Goal: Communication & Community: Answer question/provide support

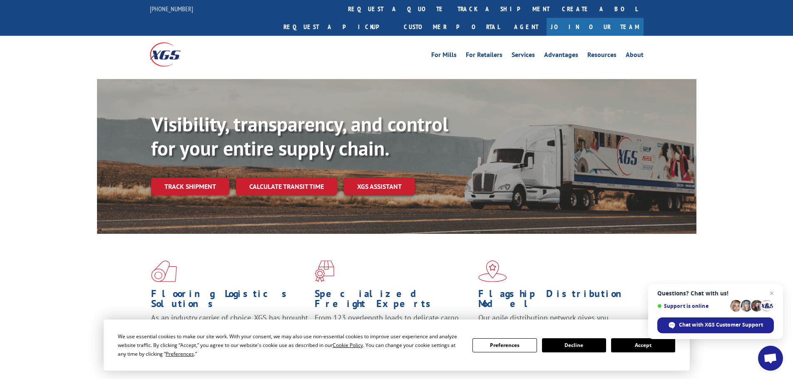
drag, startPoint x: 741, startPoint y: 205, endPoint x: 755, endPoint y: 233, distance: 30.9
click at [741, 204] on div "Visibility, transparency, and control for your entire supply chain. Track shipm…" at bounding box center [396, 164] width 793 height 171
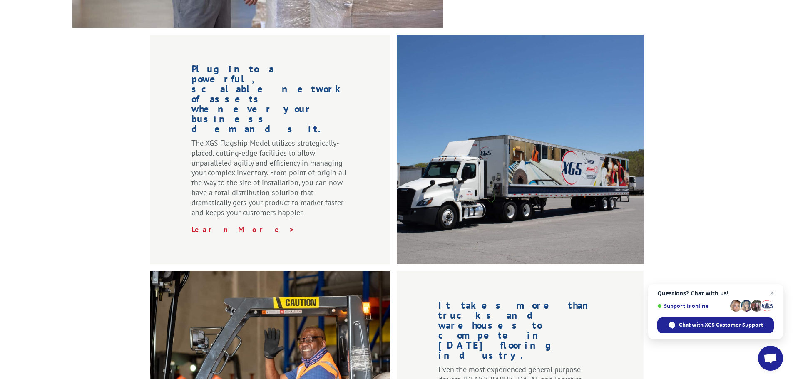
scroll to position [916, 0]
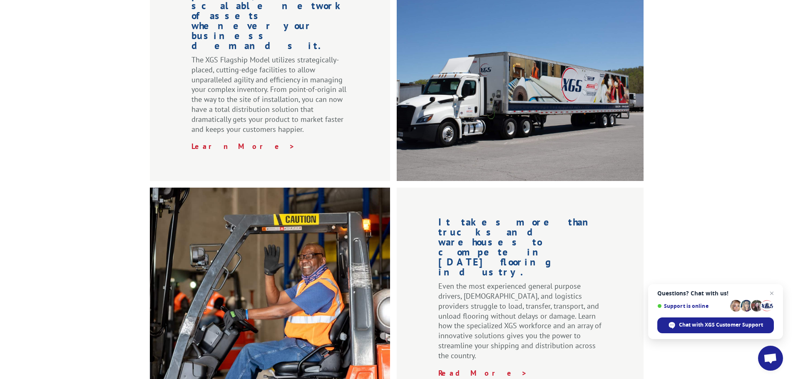
click at [775, 147] on div "Plug into a powerful, scalable network of assets whenever your business demands…" at bounding box center [396, 179] width 793 height 456
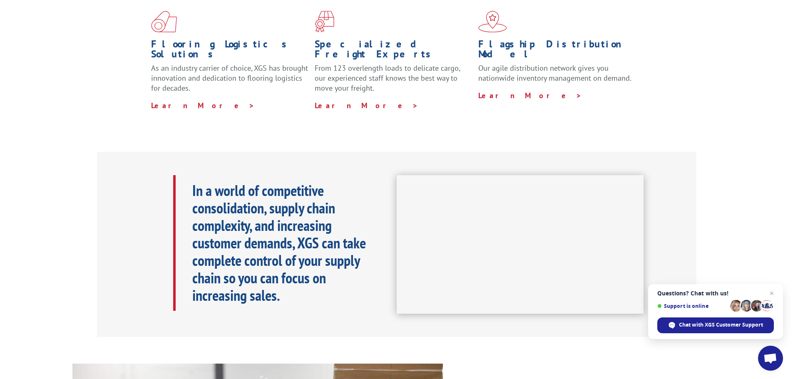
scroll to position [416, 0]
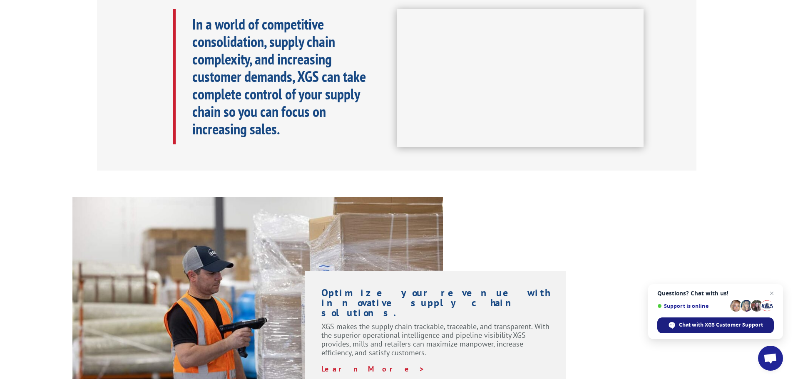
click at [725, 327] on span "Chat with XGS Customer Support" at bounding box center [721, 325] width 84 height 7
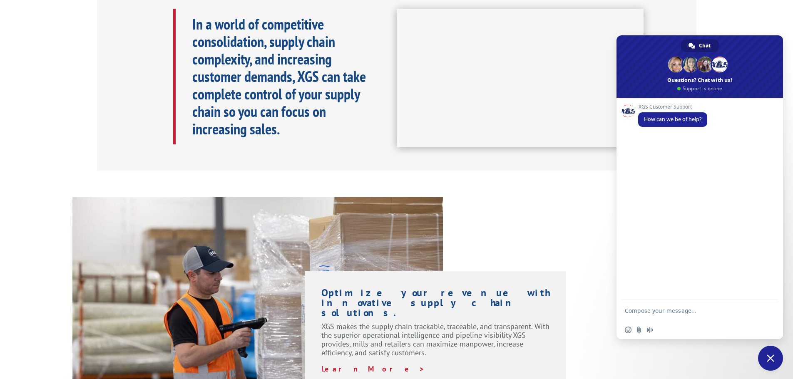
scroll to position [0, 0]
click at [678, 306] on textarea "Compose your message..." at bounding box center [691, 310] width 133 height 21
type textarea "Hello"
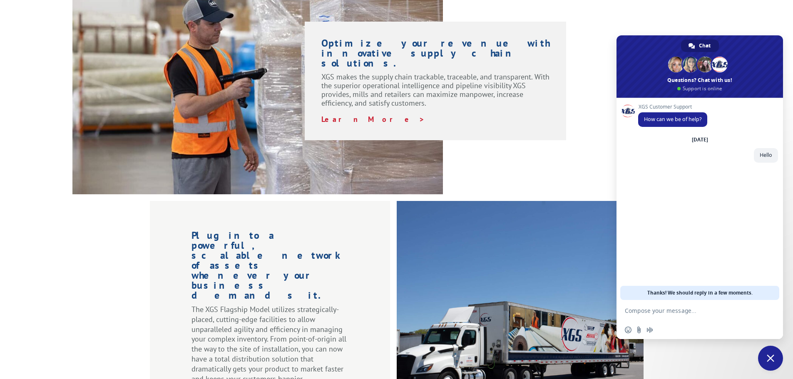
scroll to position [791, 0]
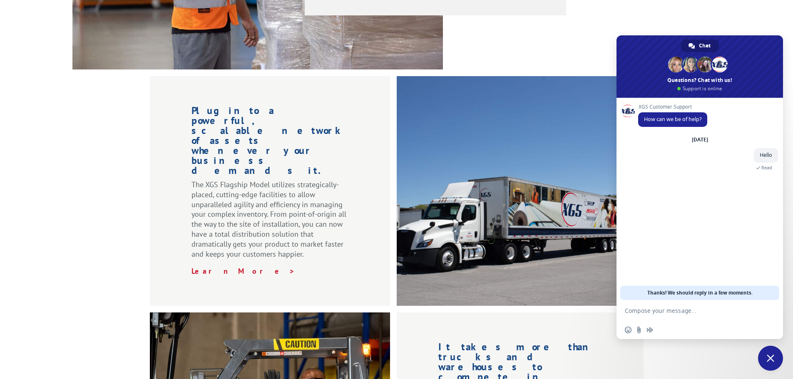
click at [680, 308] on textarea "Compose your message..." at bounding box center [691, 310] width 133 height 21
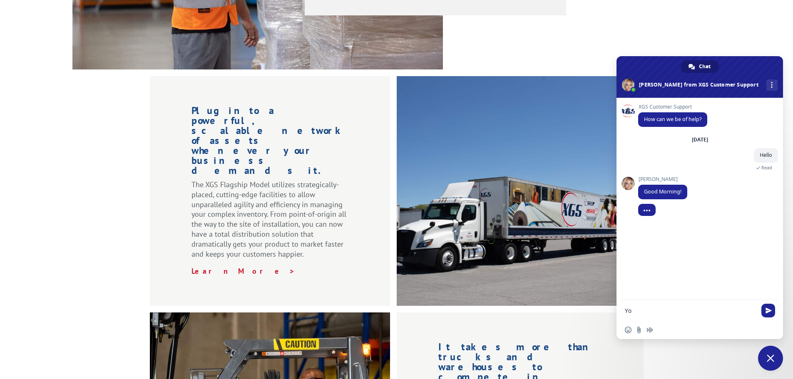
type textarea "Y"
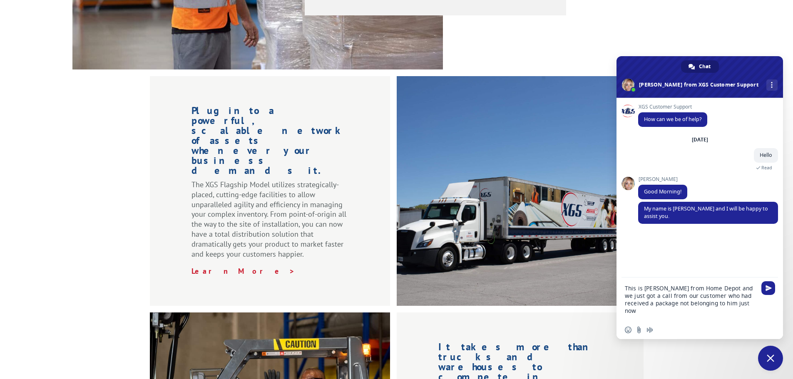
type textarea "This is [PERSON_NAME] from Home Depot and we just got a call from our customer …"
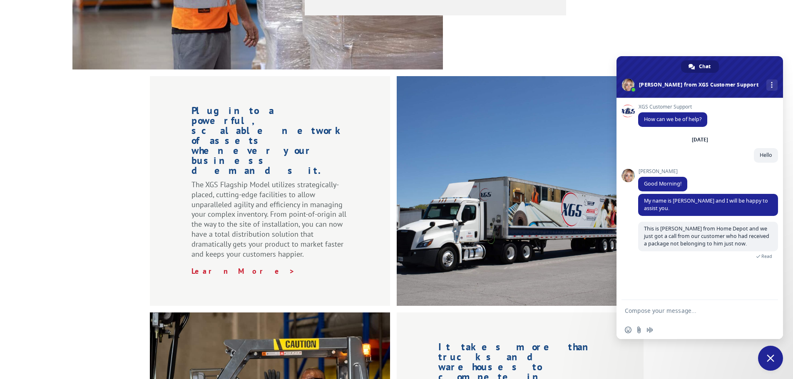
click at [647, 311] on textarea "Compose your message..." at bounding box center [691, 310] width 133 height 21
click at [729, 312] on textarea "Our customers tracking details are" at bounding box center [691, 310] width 133 height 21
paste textarea "17506453"
type textarea "Our customers tracking details are 17506453"
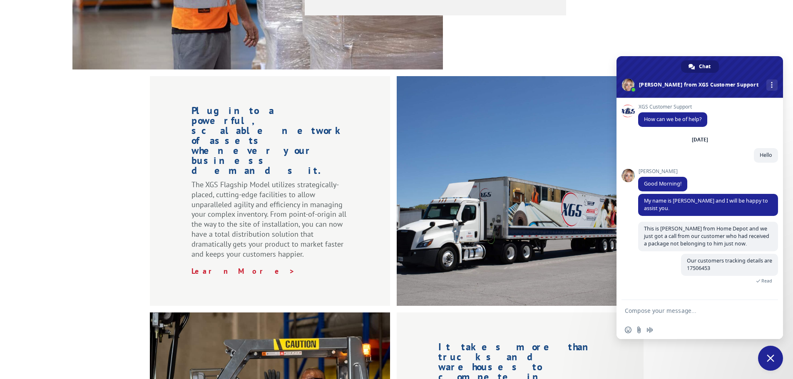
click at [672, 315] on textarea "Compose your message..." at bounding box center [691, 310] width 133 height 21
paste textarea "Name: [PERSON_NAME] Phone#: [PHONE_NUMBER] Shipping Address: [STREET_ADDRESS] […"
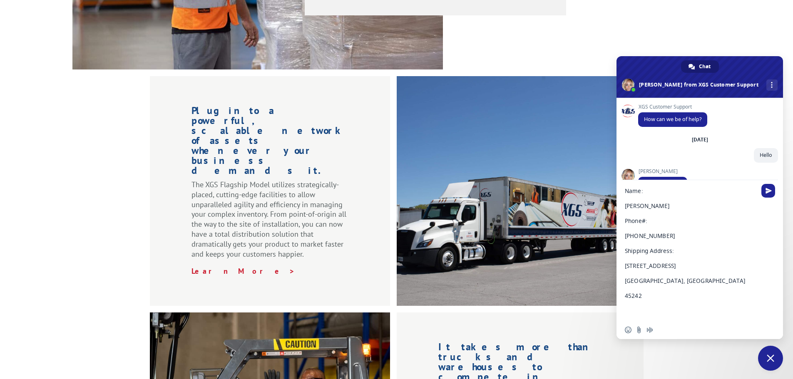
drag, startPoint x: 623, startPoint y: 209, endPoint x: 637, endPoint y: 214, distance: 14.9
click at [623, 209] on div "Name: [PERSON_NAME] Phone#: [PHONE_NUMBER] Shipping Address: [STREET_ADDRESS] […" at bounding box center [700, 250] width 167 height 141
click at [633, 205] on textarea "Name: [PERSON_NAME] Phone#: [PHONE_NUMBER] Shipping Address: [STREET_ADDRESS] […" at bounding box center [691, 250] width 133 height 141
drag, startPoint x: 625, startPoint y: 237, endPoint x: 736, endPoint y: 260, distance: 114.0
click at [625, 237] on div "Name: [PERSON_NAME] Phone#: [PHONE_NUMBER] Shipping Address: [STREET_ADDRESS] […" at bounding box center [700, 258] width 167 height 126
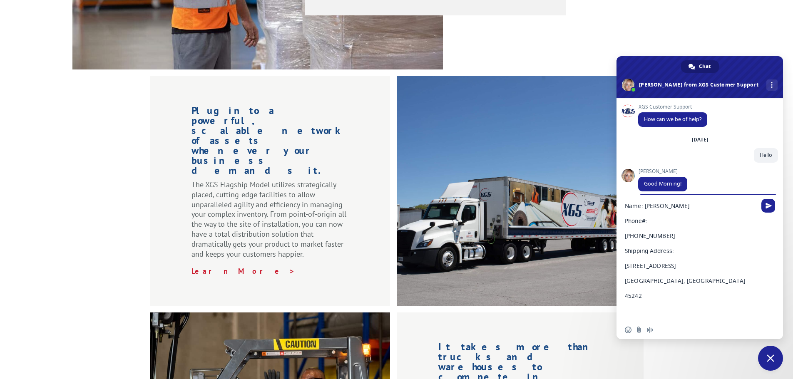
drag, startPoint x: 627, startPoint y: 237, endPoint x: 641, endPoint y: 263, distance: 29.4
click at [628, 237] on textarea "Name: [PERSON_NAME] Phone#: [PHONE_NUMBER] Shipping Address: [STREET_ADDRESS] […" at bounding box center [691, 258] width 133 height 126
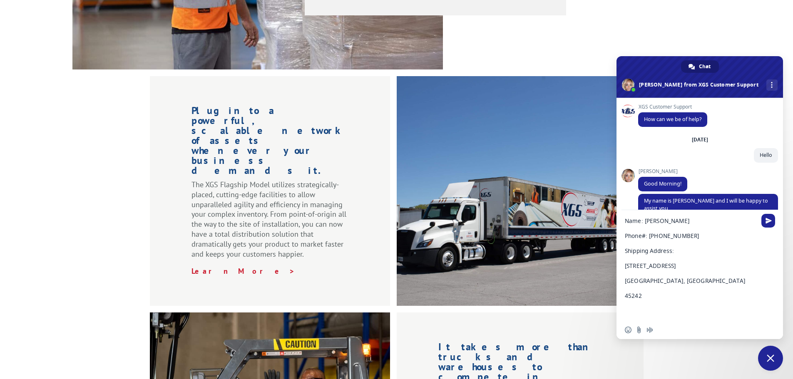
click at [631, 266] on textarea "Name: [PERSON_NAME] Phone#: [PHONE_NUMBER] Shipping Address: [STREET_ADDRESS] […" at bounding box center [691, 265] width 133 height 111
click at [632, 275] on textarea "Name: [PERSON_NAME] Phone#: [PHONE_NUMBER] Shipping Address: [STREET_ADDRESS] […" at bounding box center [691, 273] width 133 height 96
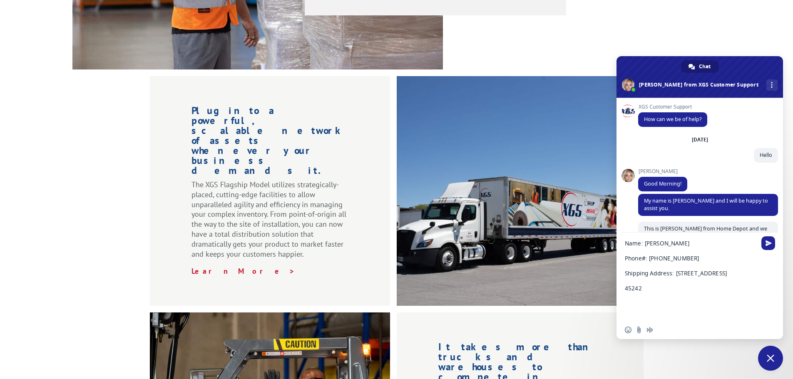
click at [632, 287] on textarea "Name: [PERSON_NAME] Phone#: [PHONE_NUMBER] Shipping Address: [STREET_ADDRESS] 4…" at bounding box center [691, 277] width 133 height 88
type textarea "Name: [PERSON_NAME] Phone#: [PHONE_NUMBER] Shipping Address: [STREET_ADDRESS]"
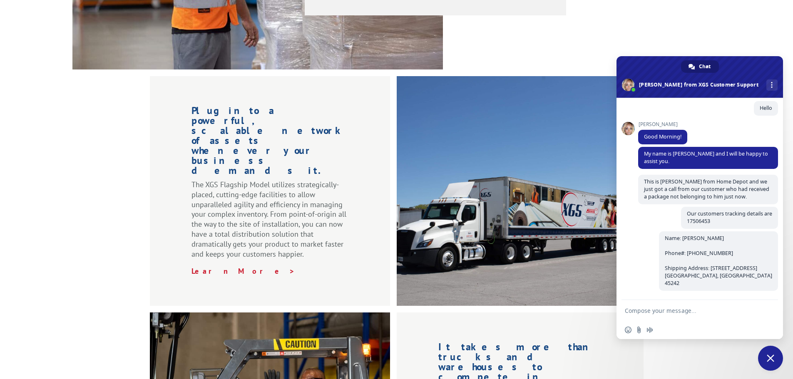
scroll to position [47, 0]
click at [685, 309] on textarea "Compose your message..." at bounding box center [691, 310] width 133 height 21
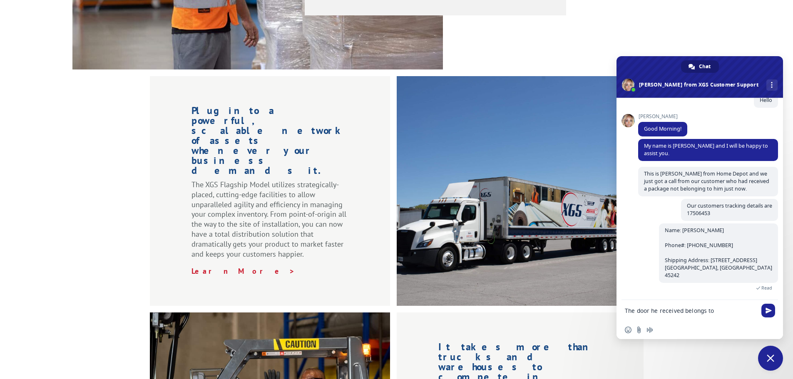
click at [723, 312] on textarea "The door he received belongs to" at bounding box center [691, 310] width 133 height 21
paste textarea "[PERSON_NAME] Address: [STREET_ADDRESS][PERSON_NAME]"
type textarea "The door he received belongs to [PERSON_NAME] Address: [STREET_ADDRESS][PERSON_…"
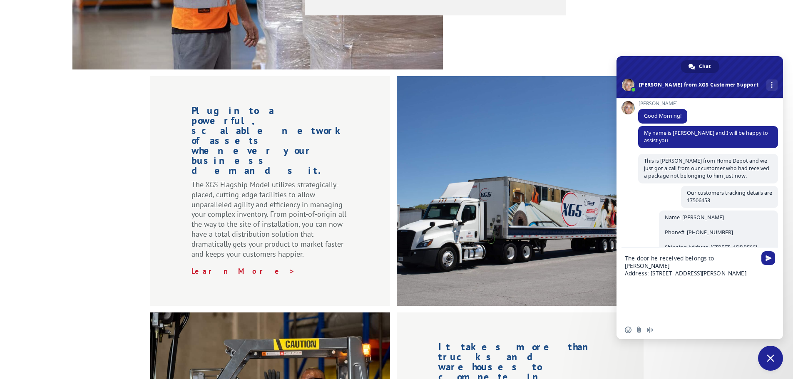
click at [655, 287] on textarea "The door he received belongs to [PERSON_NAME] Address: [STREET_ADDRESS][PERSON_…" at bounding box center [691, 284] width 133 height 73
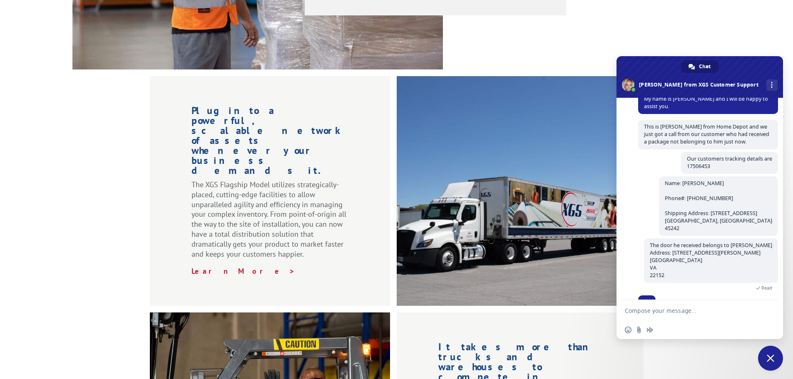
scroll to position [119, 0]
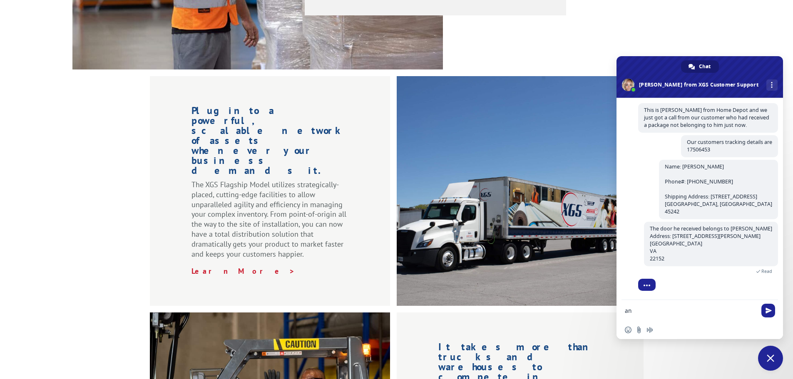
type textarea "a"
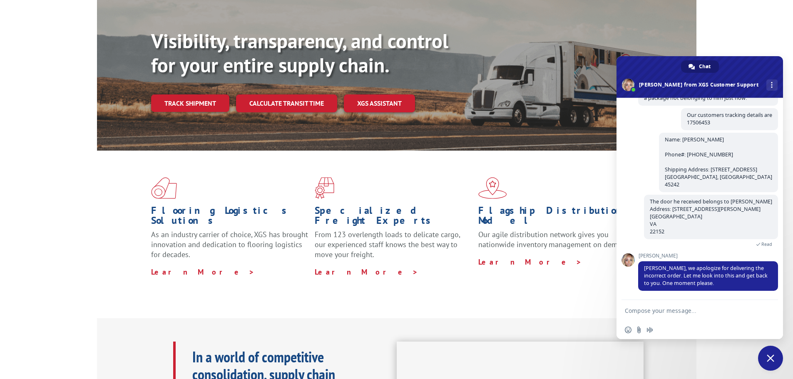
scroll to position [0, 0]
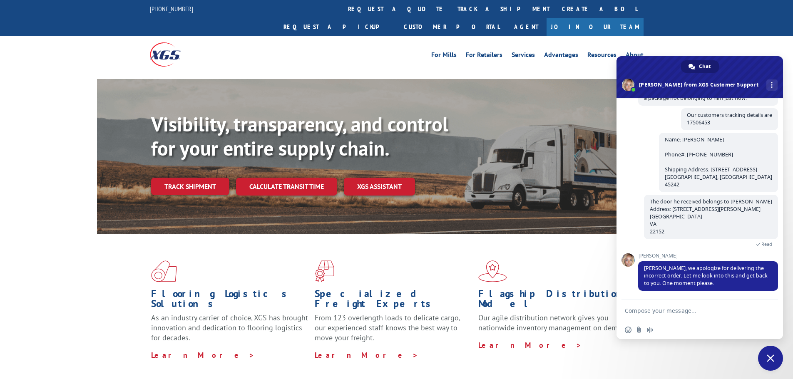
click at [696, 313] on textarea "Compose your message..." at bounding box center [691, 310] width 133 height 21
type textarea "s"
type textarea "Thats ok mistakes happen and take your time"
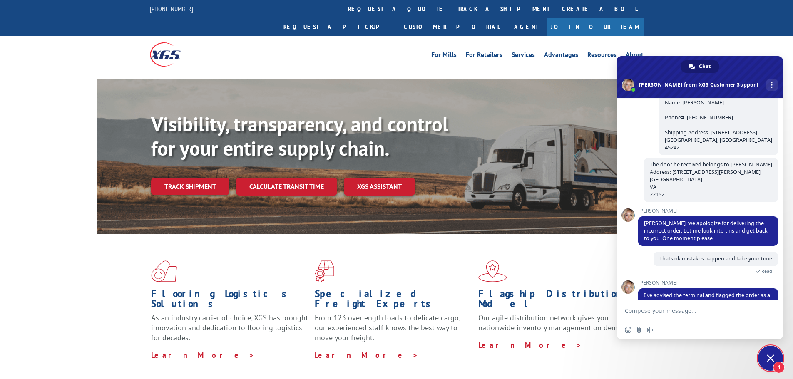
scroll to position [217, 0]
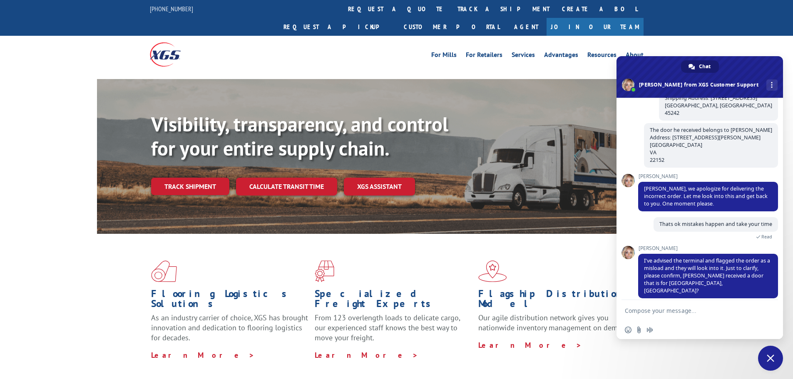
click at [714, 313] on textarea "Compose your message..." at bounding box center [691, 310] width 133 height 21
type textarea "yes"
click at [766, 310] on span "Send" at bounding box center [769, 311] width 6 height 6
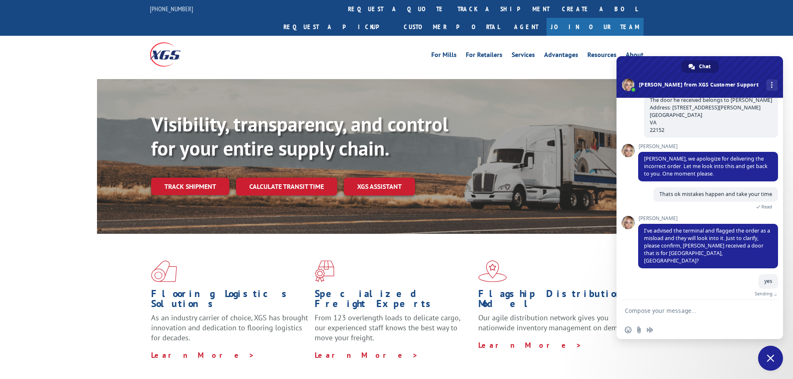
scroll to position [238, 0]
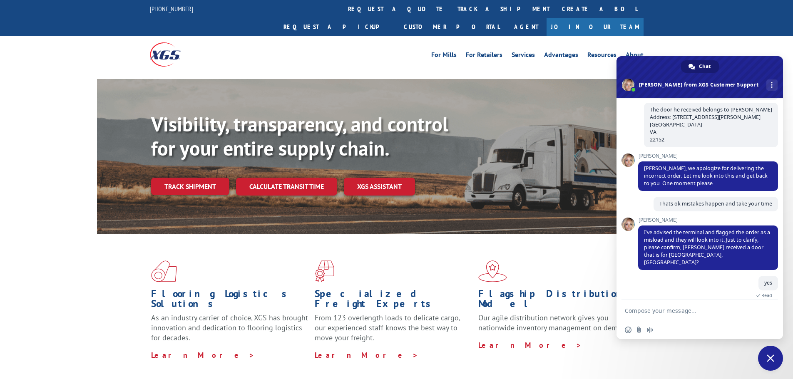
click at [702, 309] on textarea "Compose your message..." at bounding box center [691, 310] width 133 height 21
click at [700, 304] on textarea "He received french doors" at bounding box center [691, 310] width 133 height 21
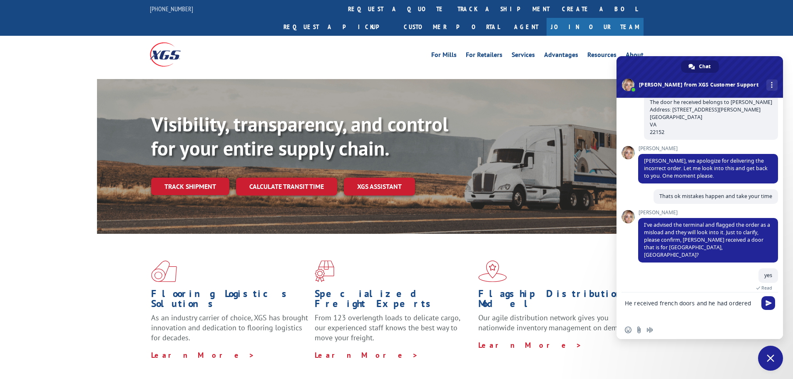
paste textarea "MMI DOOR 30 in. x 80 in. Left-Hand Inswing Full Lite Clear Classic Primed Steel…"
type textarea "He received french doors and he had ordered MMI DOOR 30 in. x 80 in. Left-Hand …"
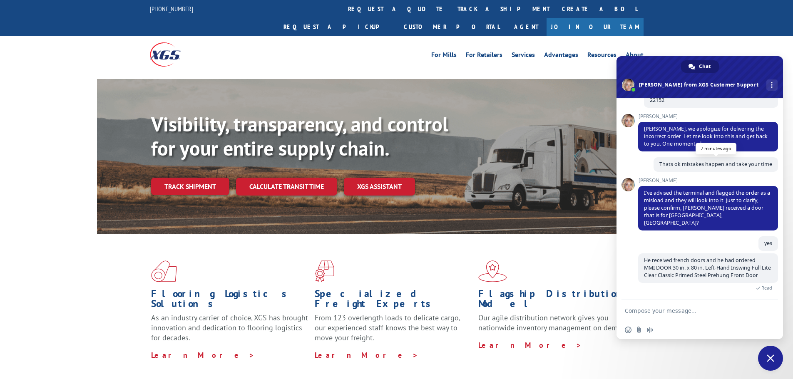
scroll to position [277, 0]
click at [693, 313] on textarea "Compose your message..." at bounding box center [691, 310] width 133 height 21
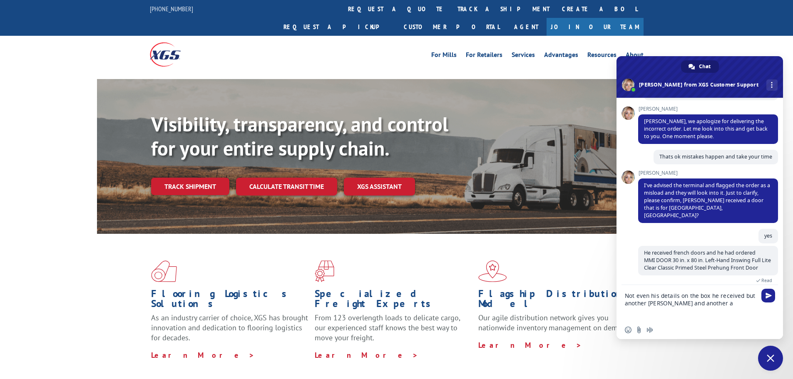
scroll to position [290, 0]
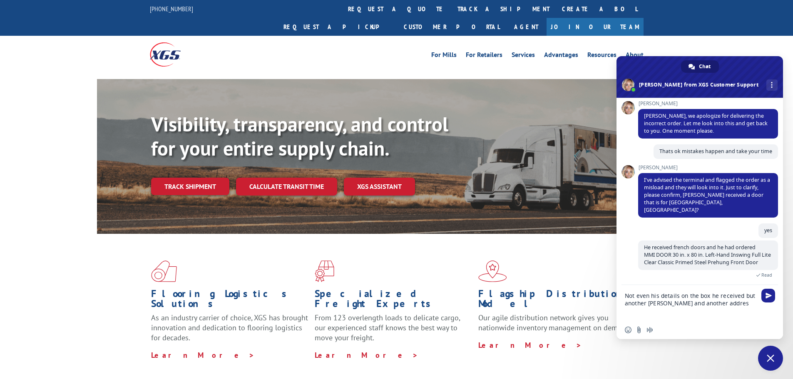
type textarea "Not even his details on the box he received but another [PERSON_NAME] and anoth…"
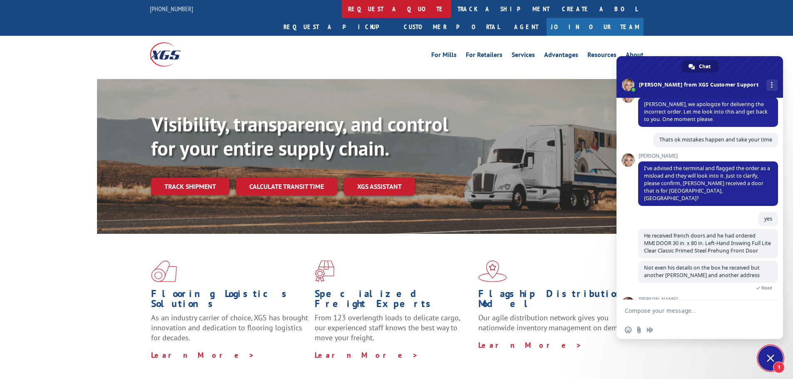
scroll to position [353, 0]
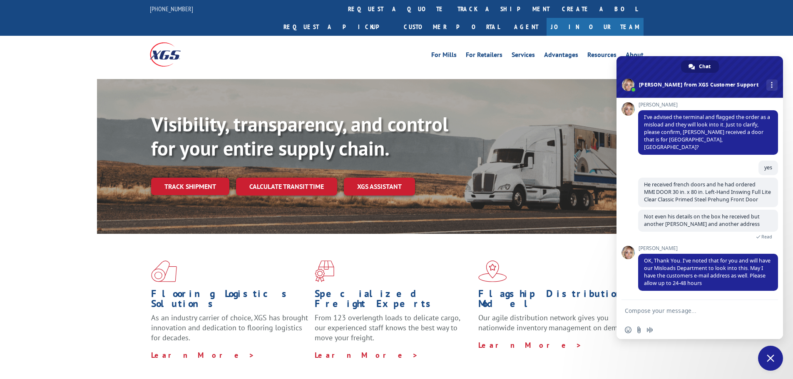
click at [668, 310] on textarea "Compose your message..." at bounding box center [691, 310] width 133 height 21
type textarea "ok thank you and please also contact the customer directly"
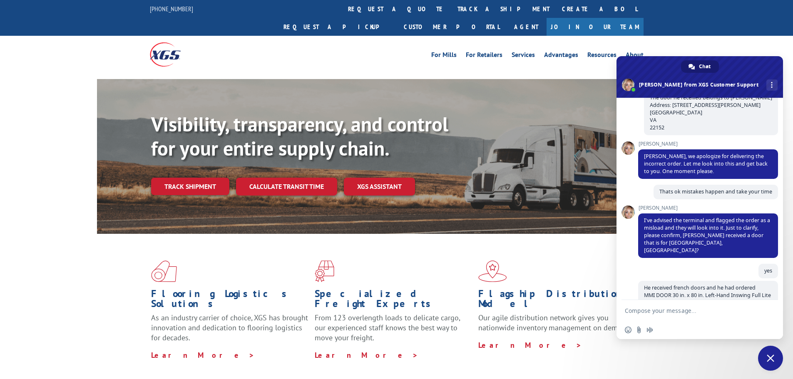
scroll to position [417, 0]
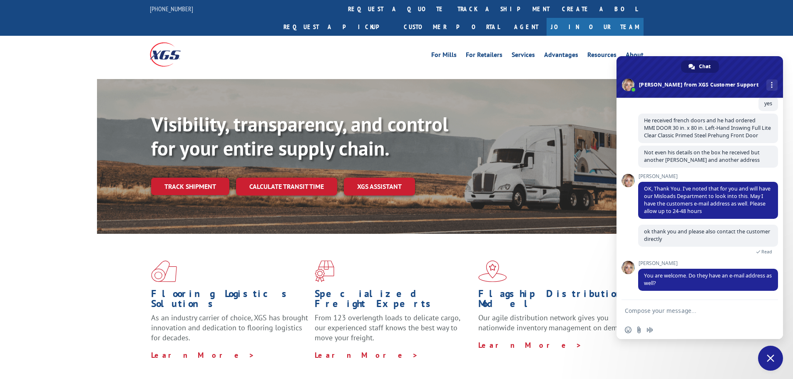
click at [663, 313] on textarea "Compose your message..." at bounding box center [691, 310] width 133 height 21
click at [697, 312] on textarea "Thank" at bounding box center [691, 310] width 133 height 21
click at [656, 311] on textarea "Thank you so" at bounding box center [691, 310] width 133 height 21
click at [669, 312] on textarea "Thank you so" at bounding box center [691, 310] width 133 height 21
type textarea "Thank you so much and I have told the customer so he is waiting for your commun…"
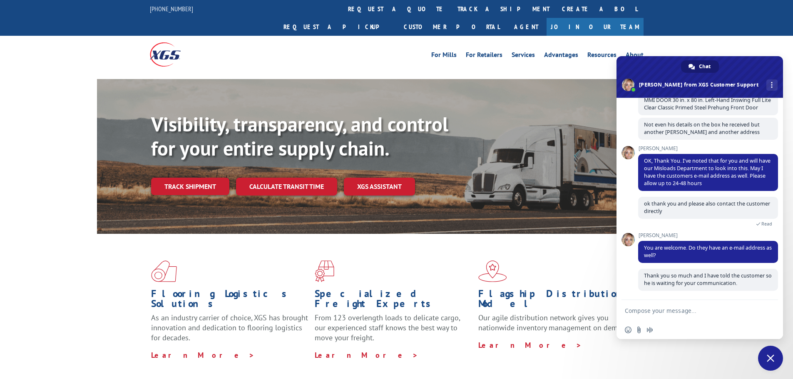
scroll to position [445, 0]
paste textarea "[EMAIL_ADDRESS][DOMAIN_NAME]"
type textarea "[EMAIL_ADDRESS][DOMAIN_NAME]"
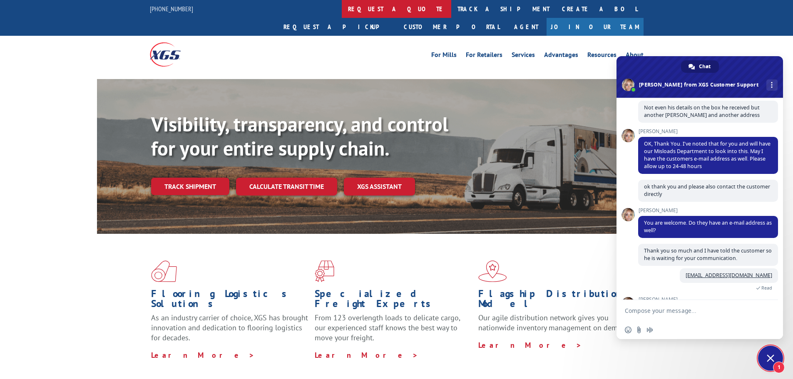
scroll to position [546, 0]
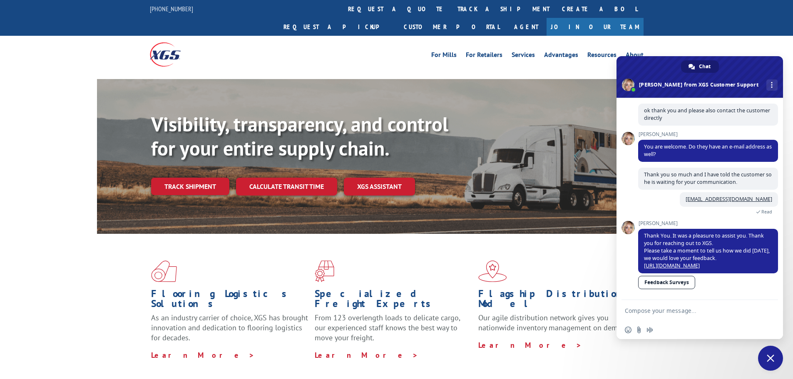
click at [687, 287] on link "Feedback Surveys" at bounding box center [666, 282] width 57 height 13
